Goal: Leave review/rating: Leave review/rating

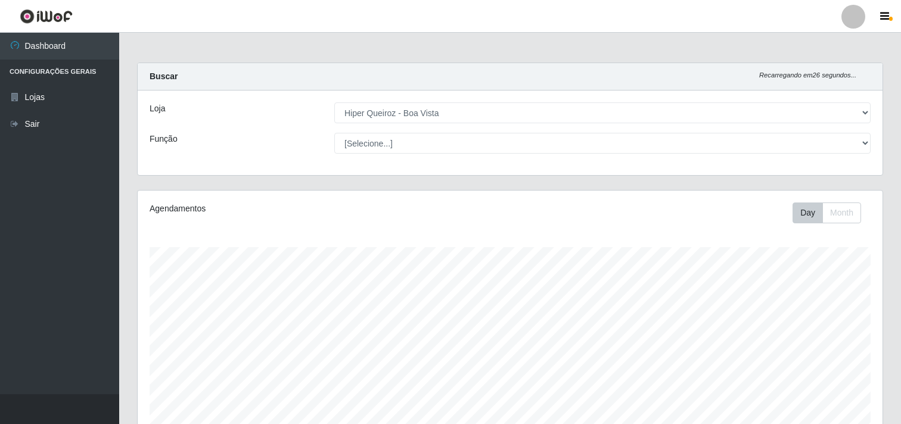
select select "514"
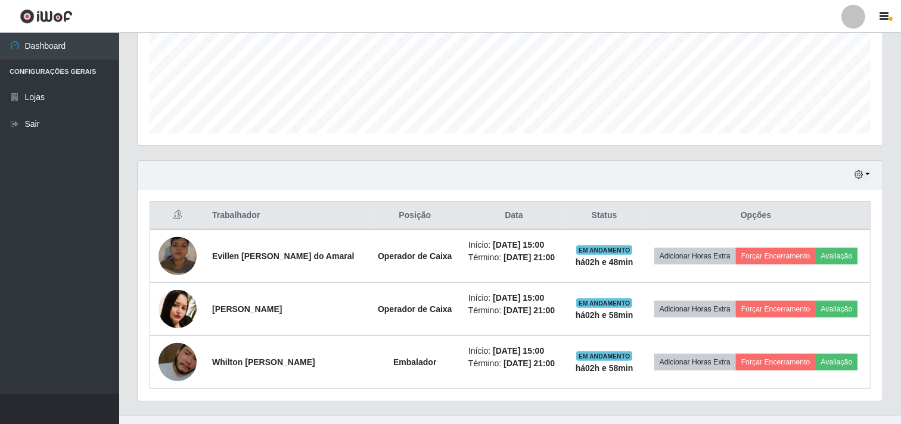
scroll to position [314, 0]
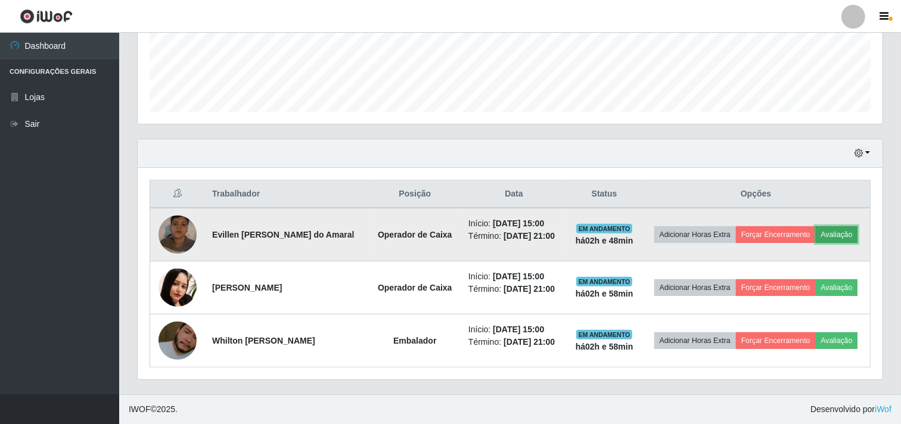
click at [824, 234] on button "Avaliação" at bounding box center [837, 234] width 42 height 17
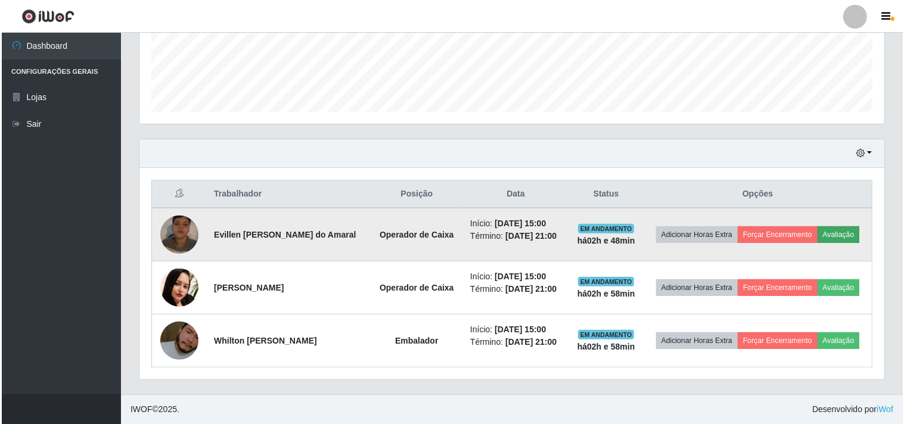
scroll to position [247, 737]
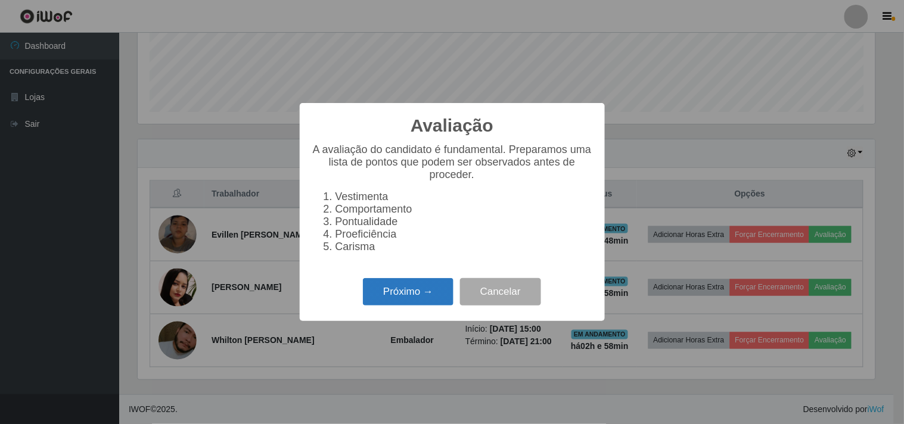
click at [398, 303] on button "Próximo →" at bounding box center [408, 292] width 91 height 28
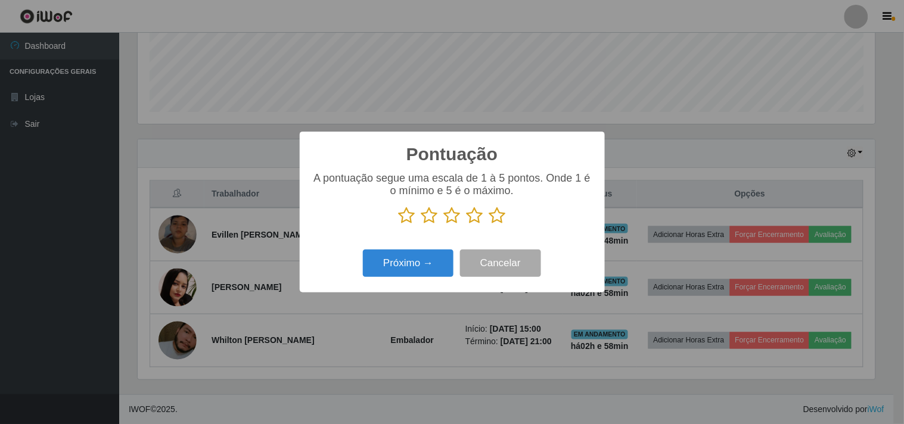
click at [503, 220] on icon at bounding box center [497, 216] width 17 height 18
click at [489, 225] on input "radio" at bounding box center [489, 225] width 0 height 0
click at [417, 288] on div "Pontuação × A pontuação segue uma escala de 1 à 5 pontos. Onde 1 é o mínimo e 5…" at bounding box center [452, 212] width 305 height 160
click at [426, 266] on button "Próximo →" at bounding box center [408, 264] width 91 height 28
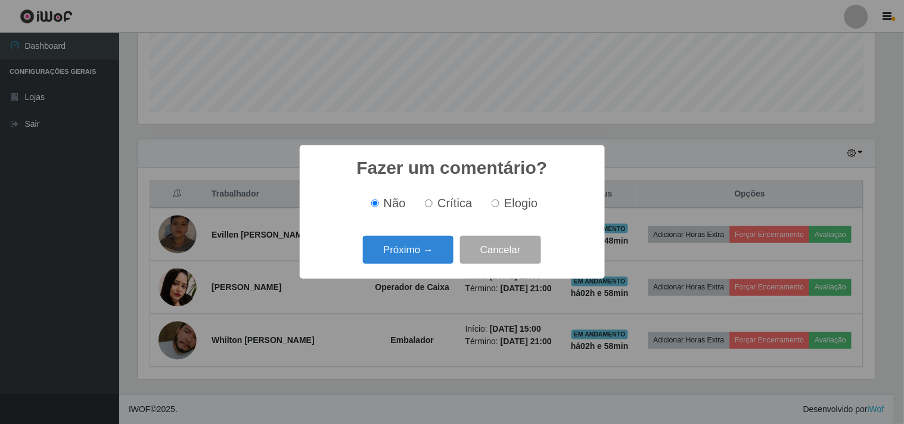
click at [426, 266] on div "Próximo → Cancelar" at bounding box center [452, 250] width 281 height 34
click at [427, 261] on button "Próximo →" at bounding box center [408, 250] width 91 height 28
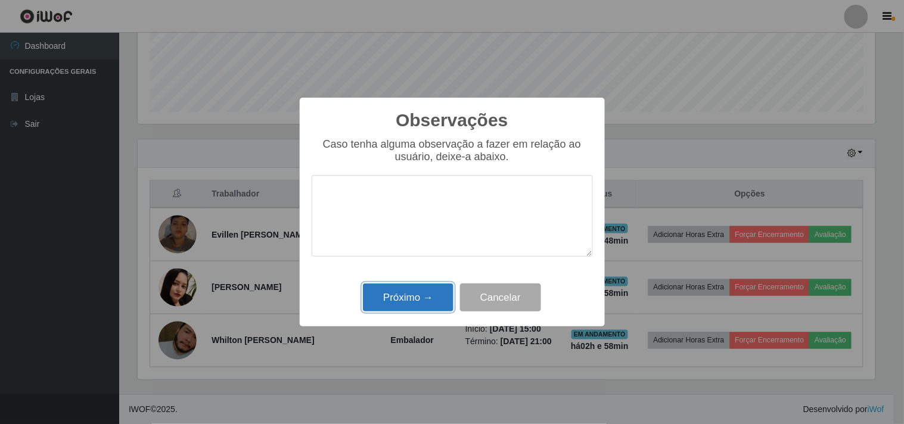
click at [403, 296] on button "Próximo →" at bounding box center [408, 298] width 91 height 28
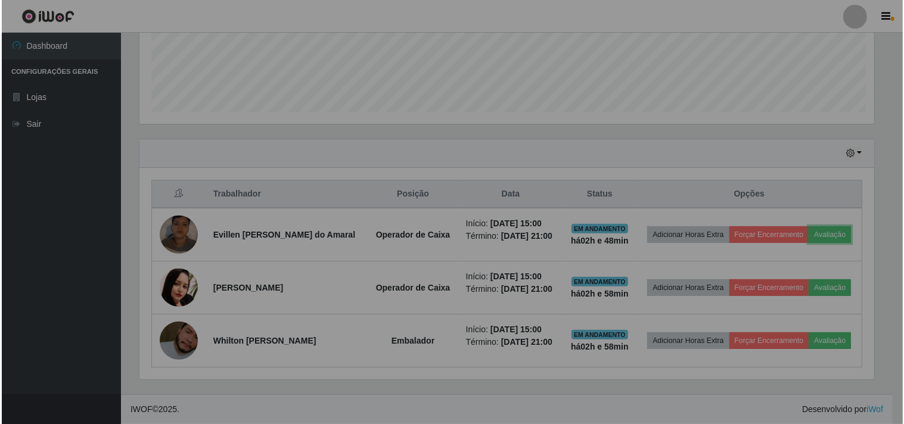
scroll to position [247, 745]
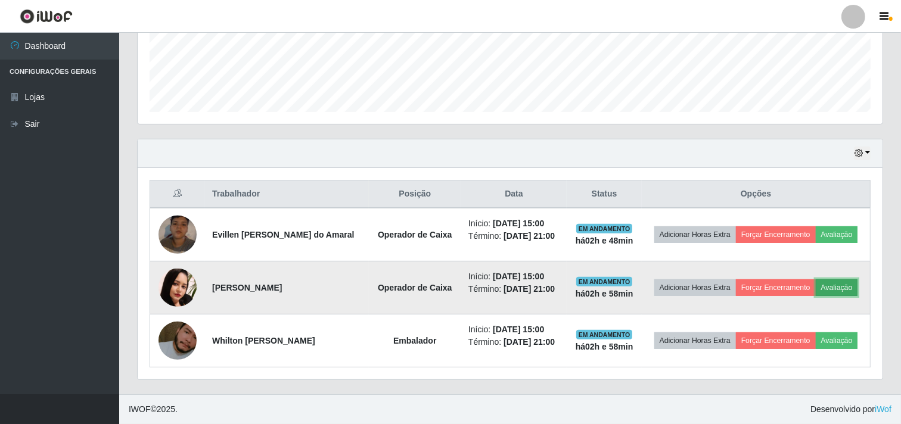
click at [846, 287] on button "Avaliação" at bounding box center [837, 287] width 42 height 17
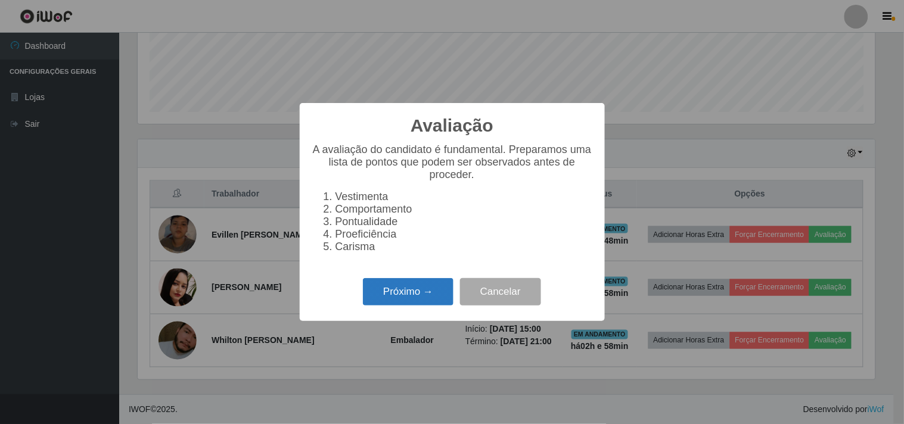
click at [400, 301] on button "Próximo →" at bounding box center [408, 292] width 91 height 28
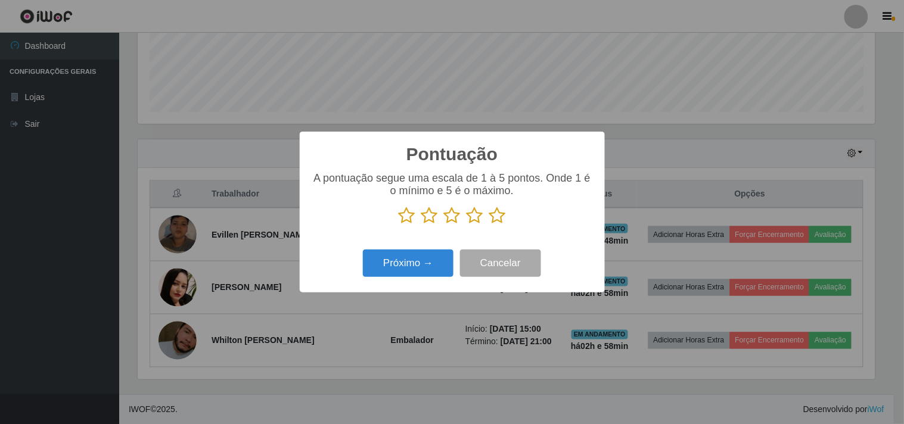
scroll to position [595580, 595089]
click at [496, 216] on icon at bounding box center [497, 216] width 17 height 18
click at [489, 225] on input "radio" at bounding box center [489, 225] width 0 height 0
click at [386, 265] on button "Próximo →" at bounding box center [408, 264] width 91 height 28
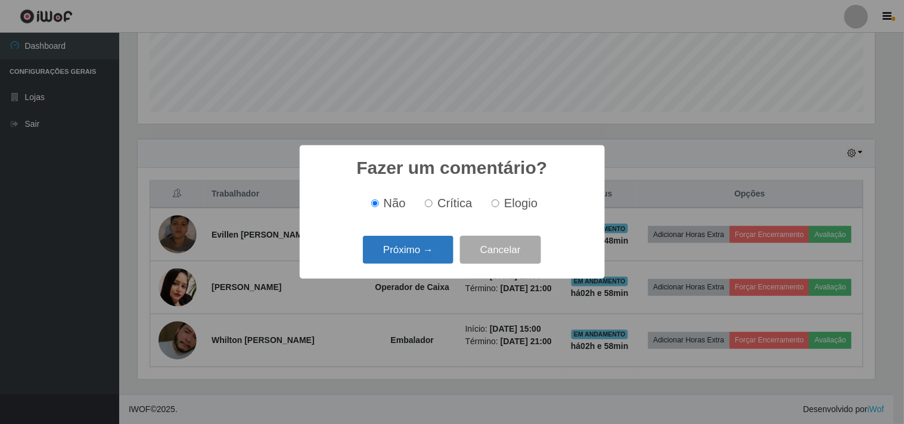
click at [394, 247] on button "Próximo →" at bounding box center [408, 250] width 91 height 28
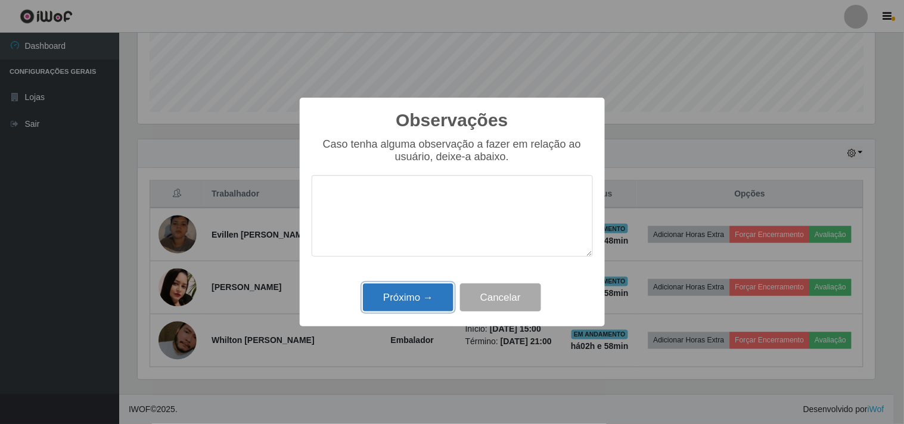
click at [402, 294] on button "Próximo →" at bounding box center [408, 298] width 91 height 28
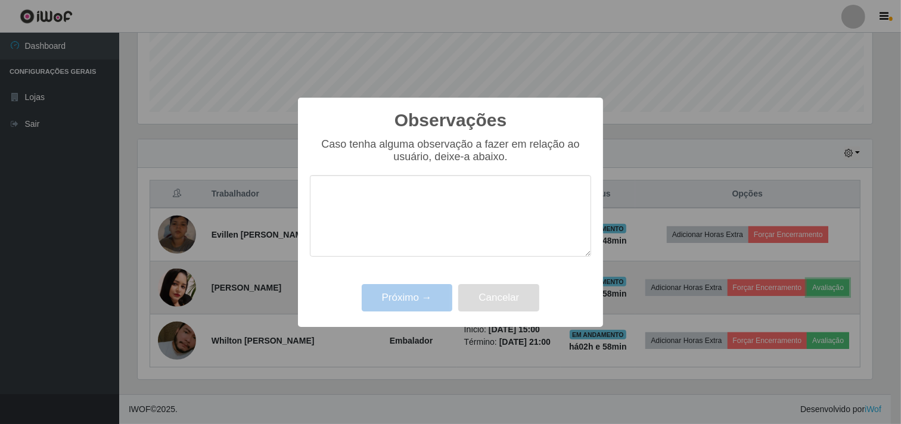
scroll to position [247, 745]
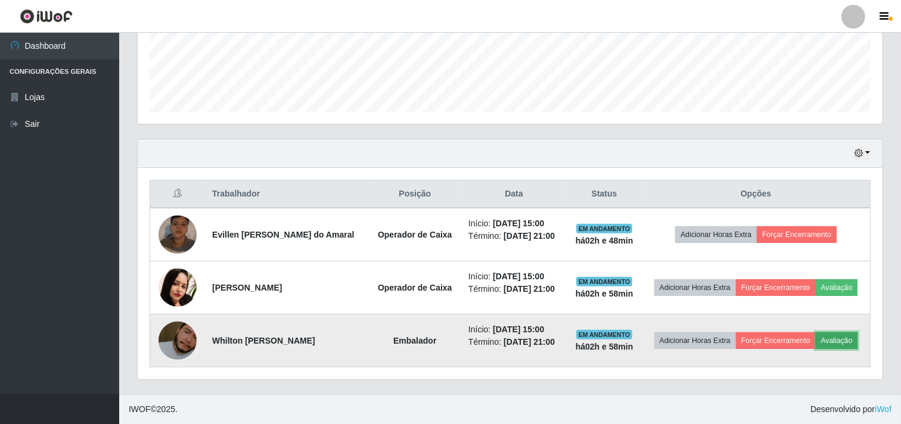
click at [856, 338] on button "Avaliação" at bounding box center [837, 340] width 42 height 17
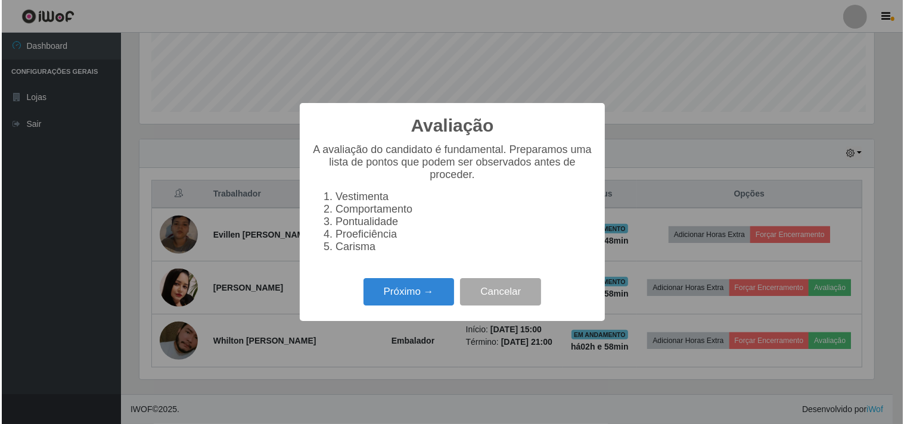
scroll to position [247, 737]
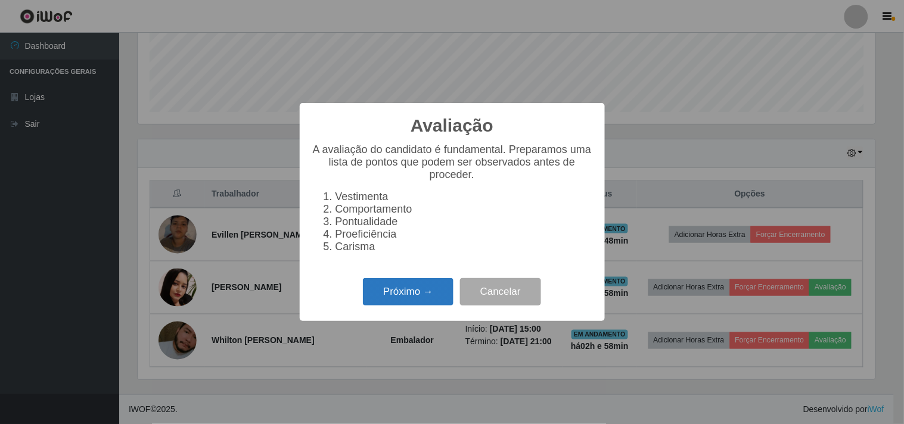
click at [429, 304] on button "Próximo →" at bounding box center [408, 292] width 91 height 28
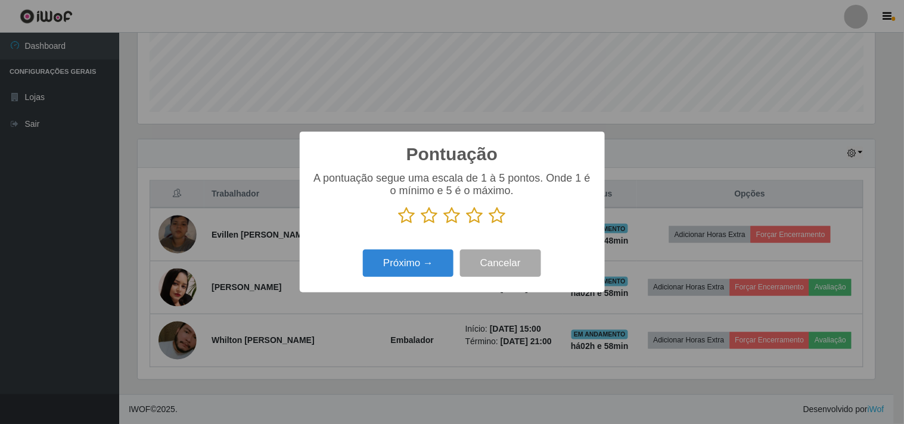
scroll to position [595580, 595089]
click at [503, 217] on icon at bounding box center [497, 216] width 17 height 18
click at [489, 225] on input "radio" at bounding box center [489, 225] width 0 height 0
click at [433, 254] on button "Próximo →" at bounding box center [408, 264] width 91 height 28
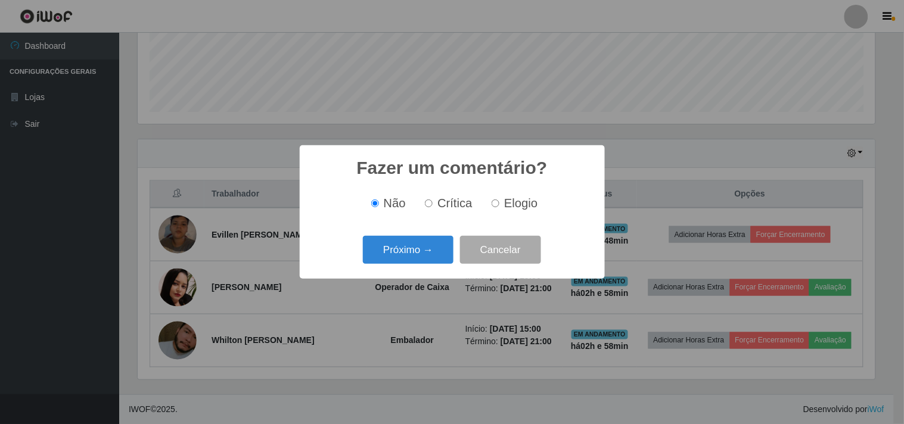
click at [433, 254] on button "Próximo →" at bounding box center [408, 250] width 91 height 28
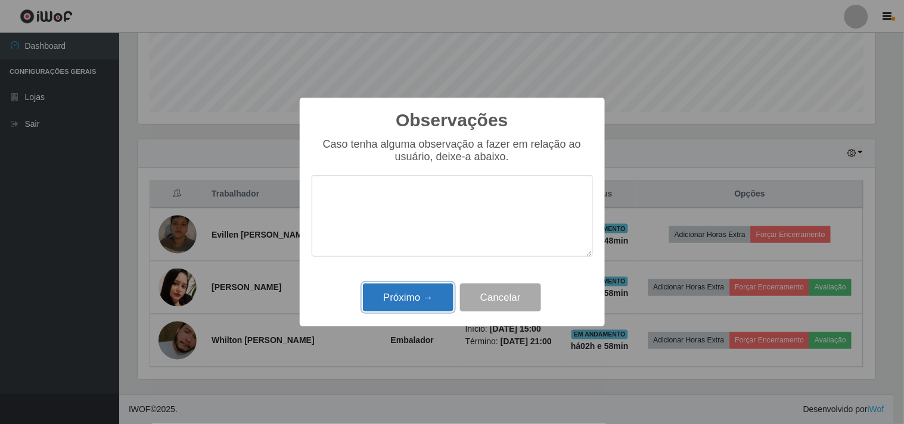
click at [420, 310] on button "Próximo →" at bounding box center [408, 298] width 91 height 28
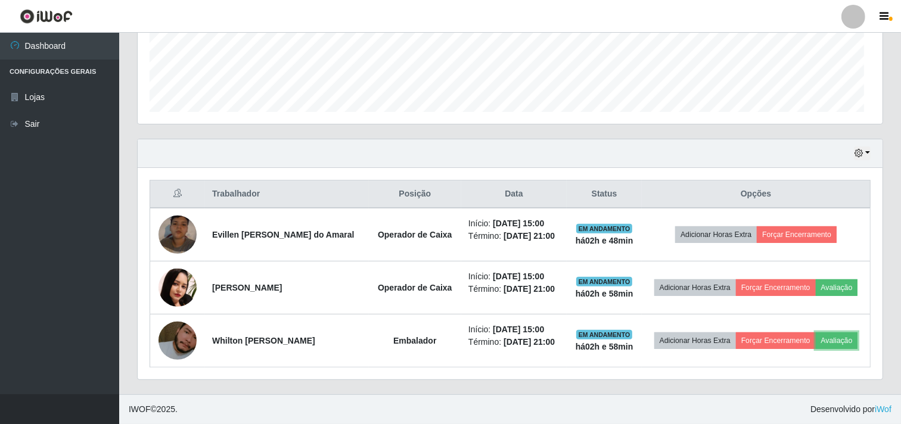
scroll to position [247, 745]
